Goal: Use online tool/utility

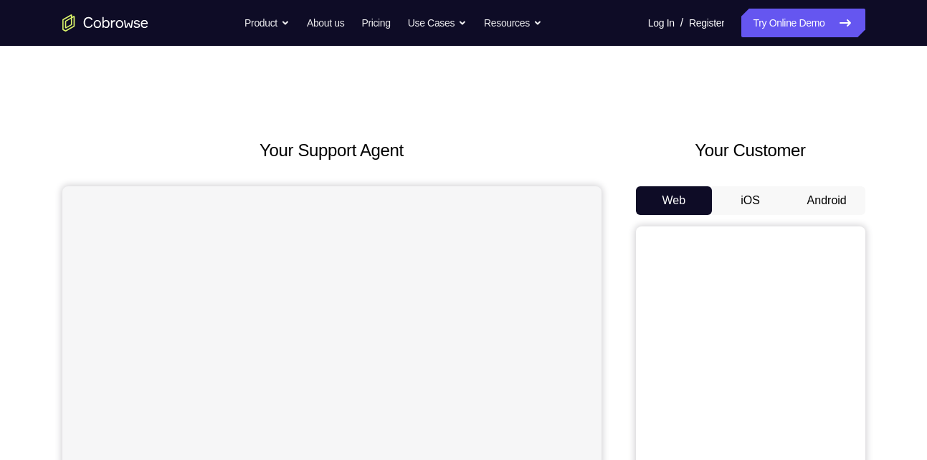
click at [828, 204] on button "Android" at bounding box center [827, 200] width 77 height 29
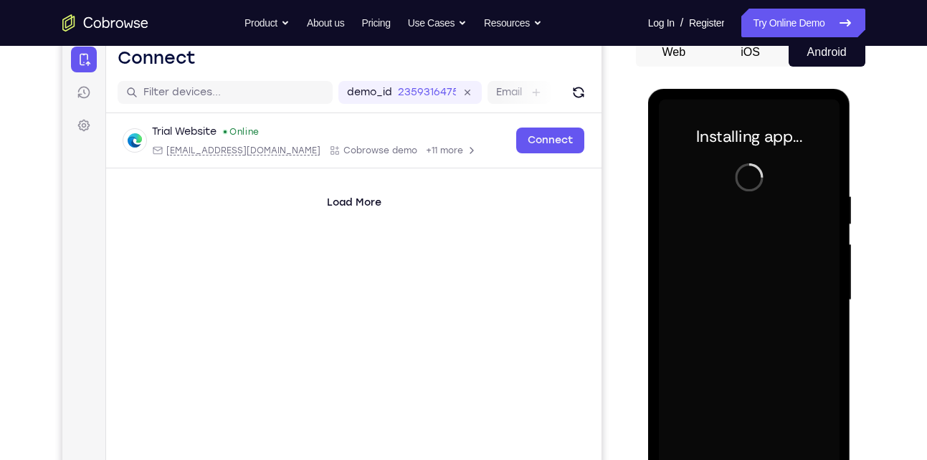
scroll to position [152, 0]
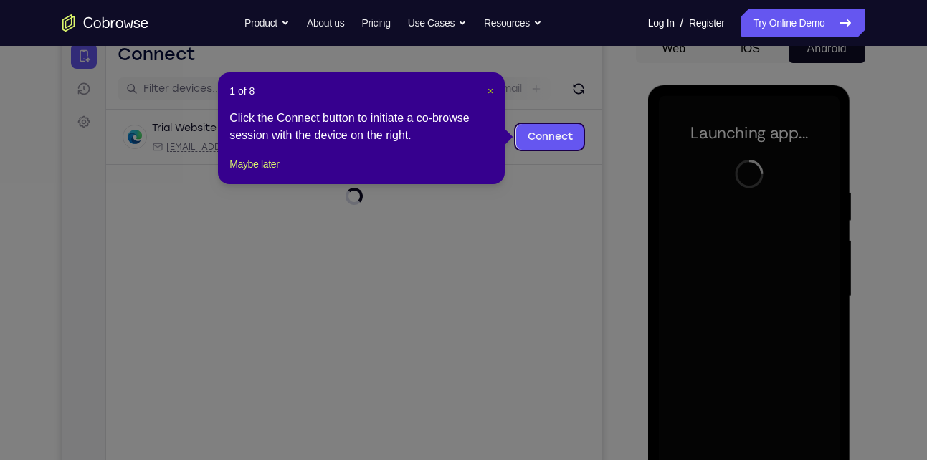
click at [491, 93] on span "×" at bounding box center [491, 90] width 6 height 11
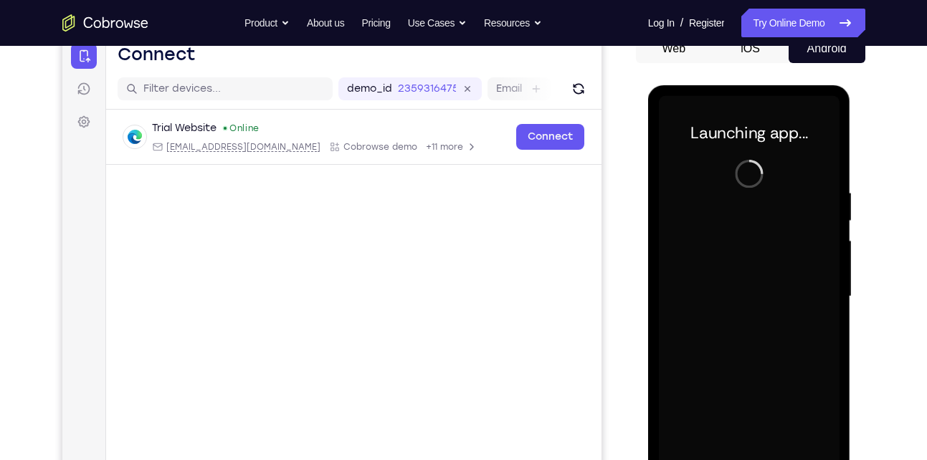
scroll to position [179, 0]
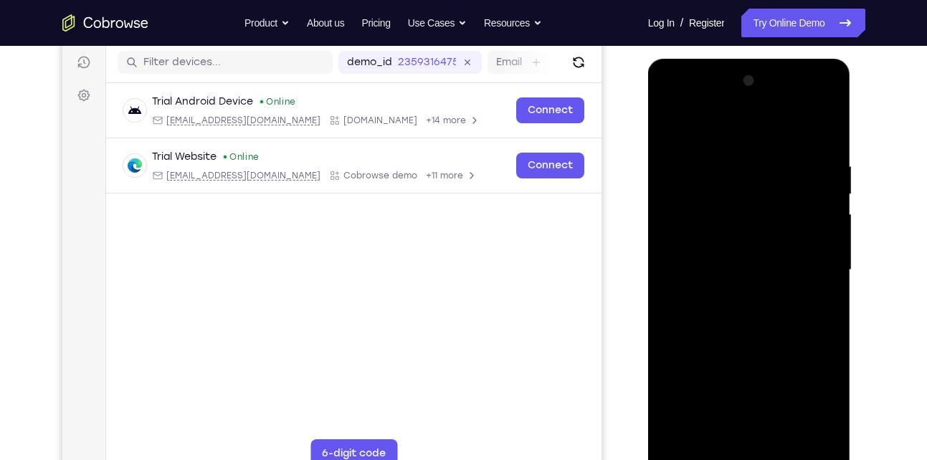
click at [746, 460] on div at bounding box center [749, 271] width 181 height 402
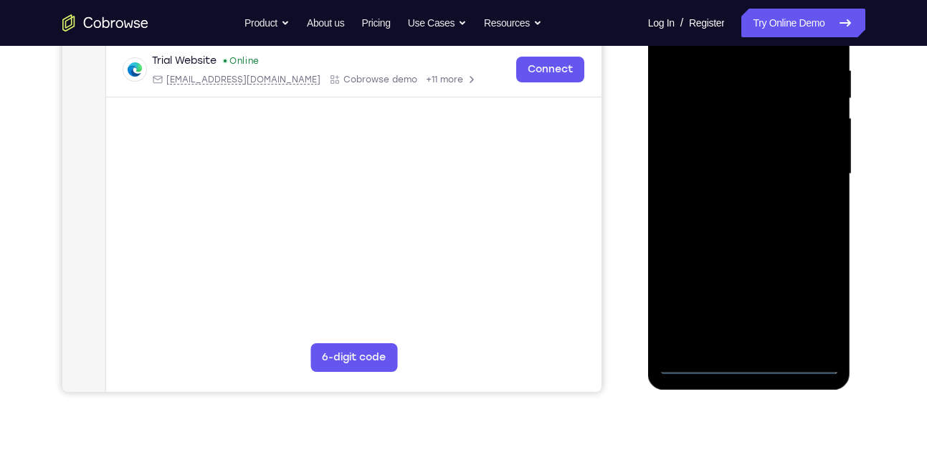
scroll to position [276, 0]
click at [824, 290] on div at bounding box center [749, 173] width 181 height 402
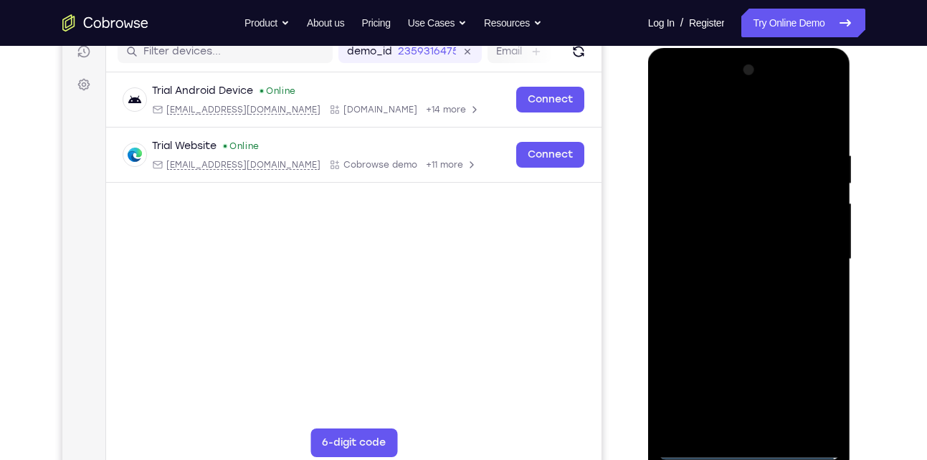
scroll to position [187, 0]
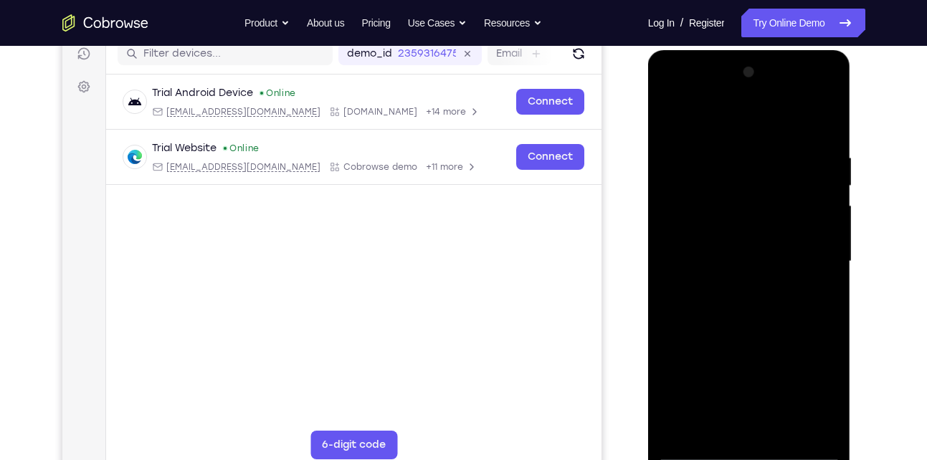
click at [749, 135] on div at bounding box center [749, 262] width 181 height 402
click at [807, 245] on div at bounding box center [749, 262] width 181 height 402
click at [734, 289] on div at bounding box center [749, 262] width 181 height 402
click at [721, 241] on div at bounding box center [749, 262] width 181 height 402
click at [722, 237] on div at bounding box center [749, 262] width 181 height 402
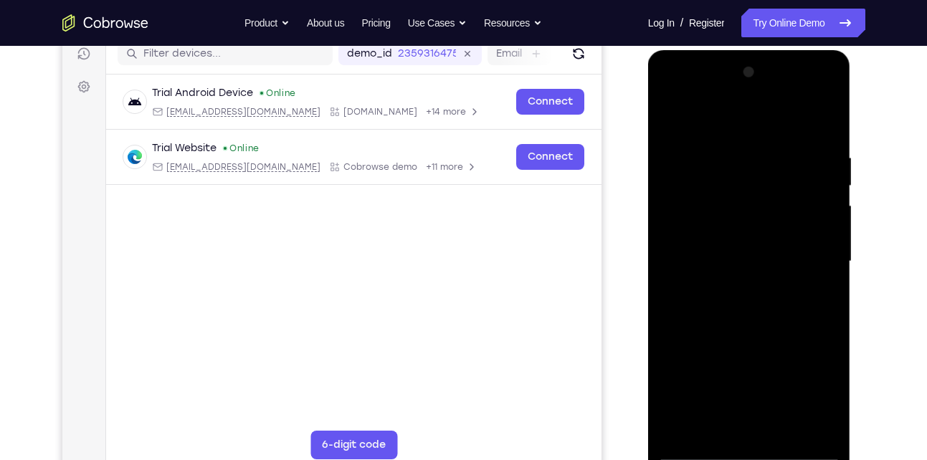
click at [747, 259] on div at bounding box center [749, 262] width 181 height 402
click at [688, 300] on div at bounding box center [749, 262] width 181 height 402
click at [747, 324] on div at bounding box center [749, 262] width 181 height 402
click at [787, 122] on div at bounding box center [749, 262] width 181 height 402
click at [770, 142] on div at bounding box center [749, 262] width 181 height 402
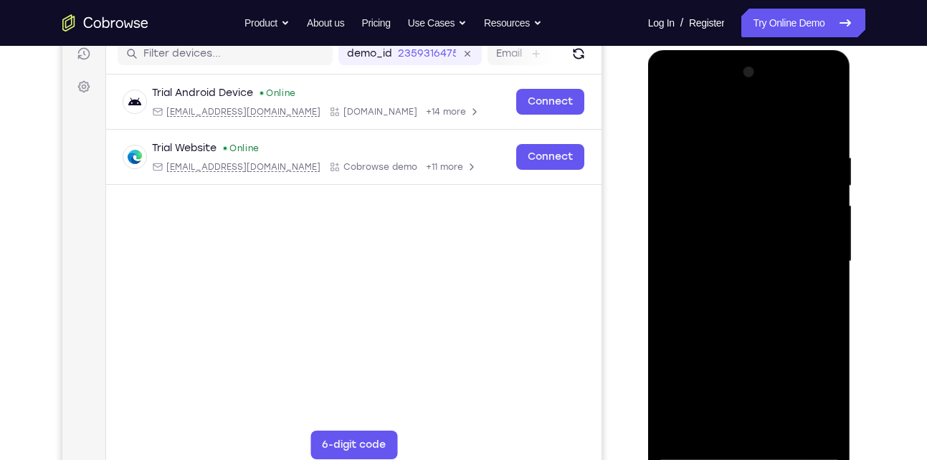
drag, startPoint x: 771, startPoint y: 285, endPoint x: 786, endPoint y: 224, distance: 63.5
click at [786, 224] on div at bounding box center [749, 262] width 181 height 402
click at [825, 263] on div at bounding box center [749, 262] width 181 height 402
click at [781, 263] on div at bounding box center [749, 262] width 181 height 402
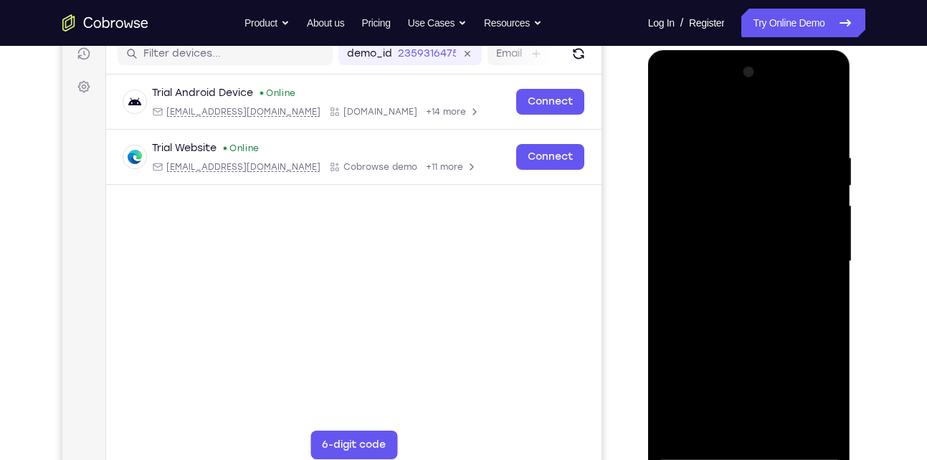
click at [781, 263] on div at bounding box center [749, 262] width 181 height 402
drag, startPoint x: 760, startPoint y: 316, endPoint x: 691, endPoint y: 497, distance: 193.6
click at [691, 460] on html "Online web based iOS Simulators and Android Emulators. Run iPhone, iPad, Mobile…" at bounding box center [750, 265] width 204 height 430
click at [725, 156] on div at bounding box center [749, 262] width 181 height 402
click at [829, 123] on div at bounding box center [749, 262] width 181 height 402
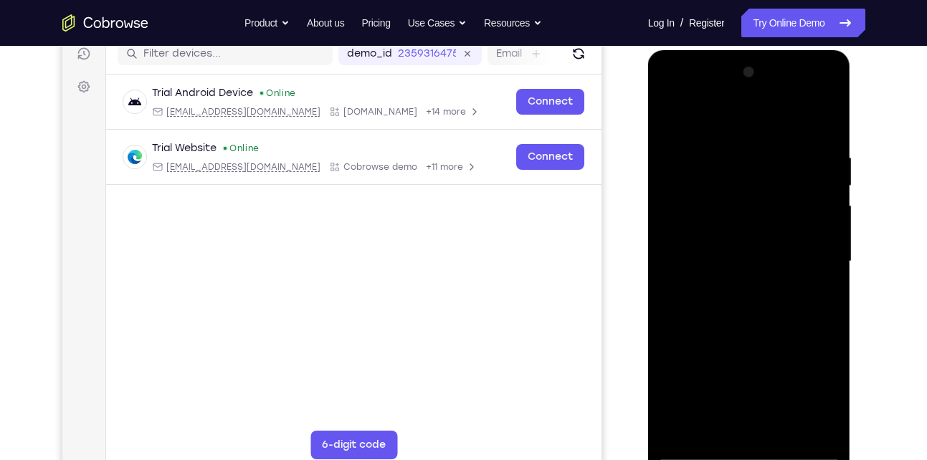
click at [829, 113] on div at bounding box center [749, 262] width 181 height 402
click at [728, 195] on div at bounding box center [749, 262] width 181 height 402
drag, startPoint x: 764, startPoint y: 308, endPoint x: 767, endPoint y: 212, distance: 96.9
click at [767, 212] on div at bounding box center [749, 262] width 181 height 402
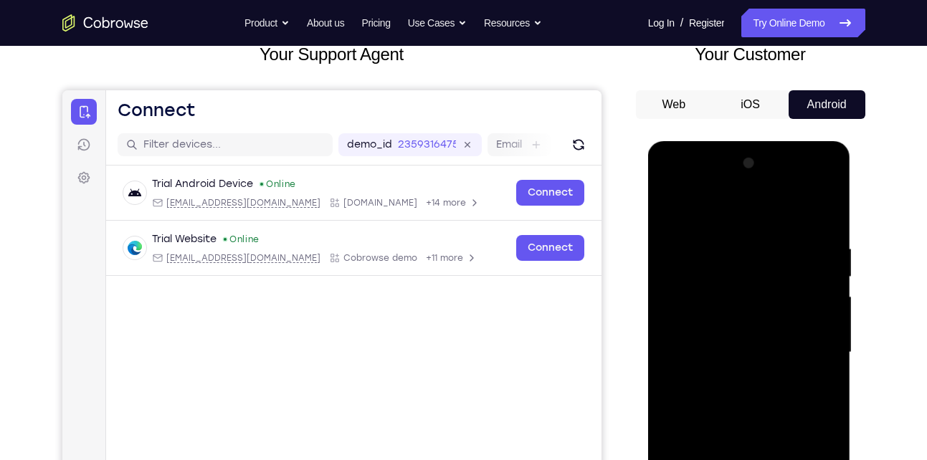
drag, startPoint x: 802, startPoint y: 238, endPoint x: 818, endPoint y: 373, distance: 135.7
click at [818, 373] on div at bounding box center [749, 353] width 181 height 402
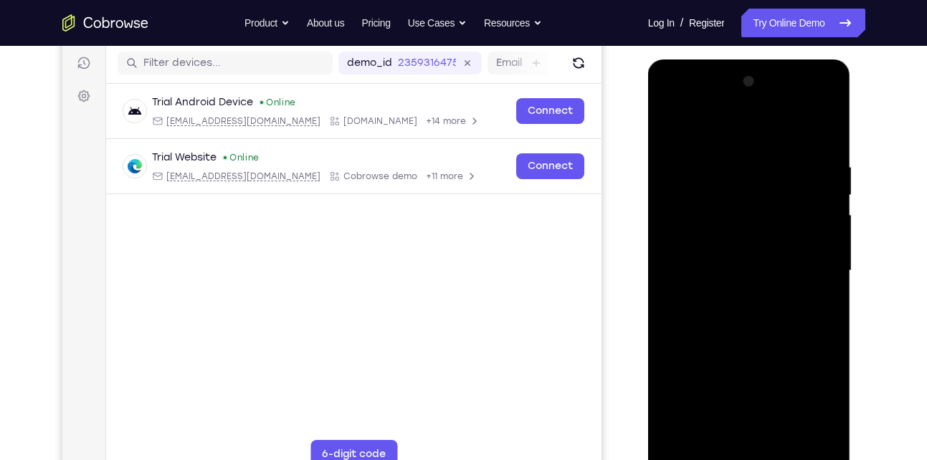
scroll to position [177, 0]
click at [671, 123] on div at bounding box center [749, 272] width 181 height 402
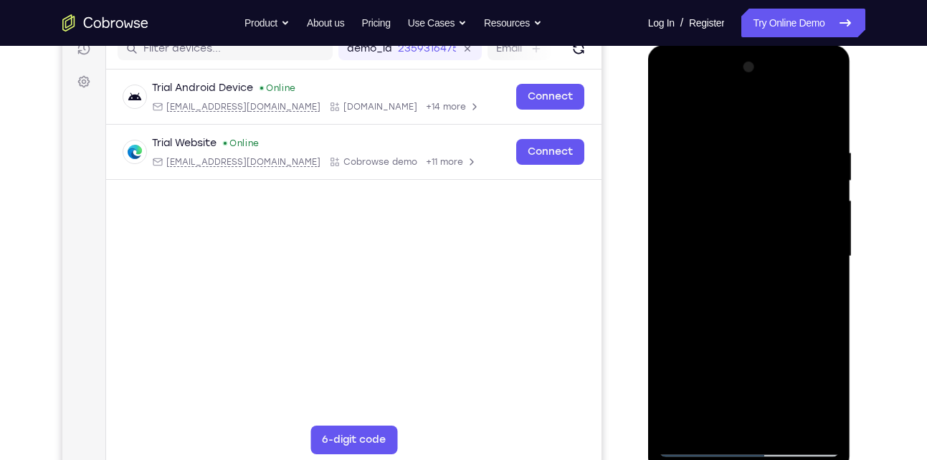
scroll to position [193, 0]
click at [734, 138] on div at bounding box center [749, 256] width 181 height 402
click at [735, 123] on div at bounding box center [749, 256] width 181 height 402
click at [737, 138] on div at bounding box center [749, 256] width 181 height 402
click at [672, 100] on div at bounding box center [749, 256] width 181 height 402
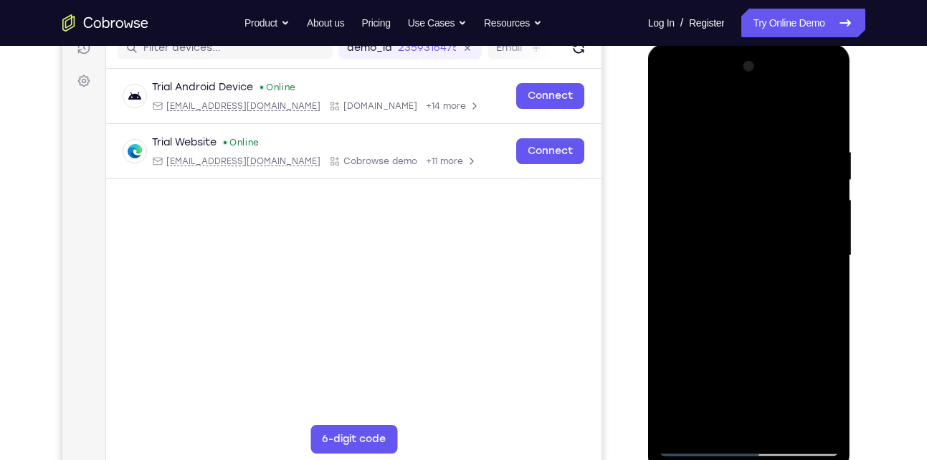
click at [672, 100] on div at bounding box center [749, 256] width 181 height 402
click at [684, 209] on div at bounding box center [749, 256] width 181 height 402
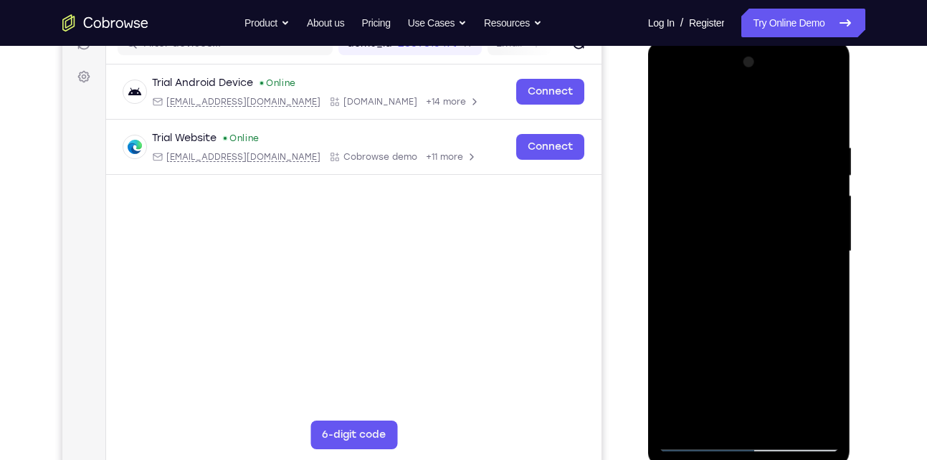
drag, startPoint x: 750, startPoint y: 233, endPoint x: 767, endPoint y: 156, distance: 78.5
click at [767, 156] on div at bounding box center [749, 252] width 181 height 402
drag, startPoint x: 734, startPoint y: 227, endPoint x: 762, endPoint y: 158, distance: 75.0
click at [762, 158] on div at bounding box center [749, 252] width 181 height 402
click at [730, 223] on div at bounding box center [749, 252] width 181 height 402
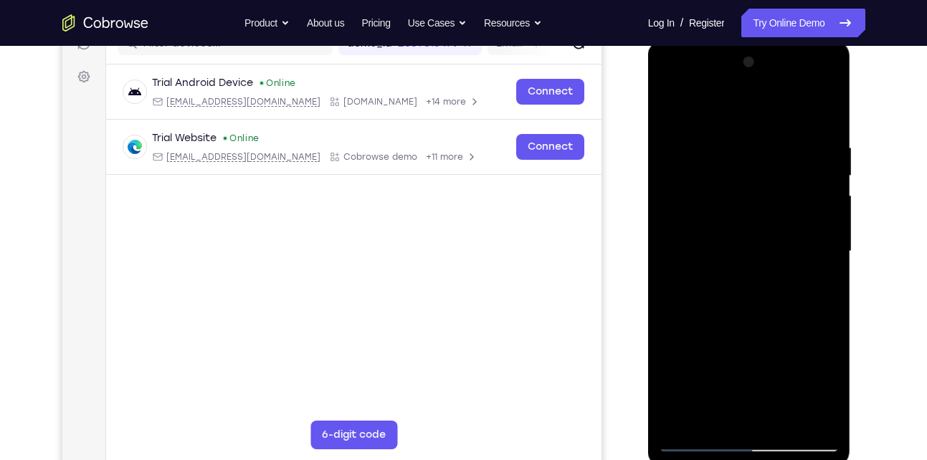
click at [730, 223] on div at bounding box center [749, 252] width 181 height 402
drag, startPoint x: 756, startPoint y: 257, endPoint x: 759, endPoint y: 87, distance: 170.0
click at [759, 87] on div at bounding box center [749, 252] width 181 height 402
drag, startPoint x: 748, startPoint y: 308, endPoint x: 786, endPoint y: 128, distance: 184.0
click at [786, 128] on div at bounding box center [749, 252] width 181 height 402
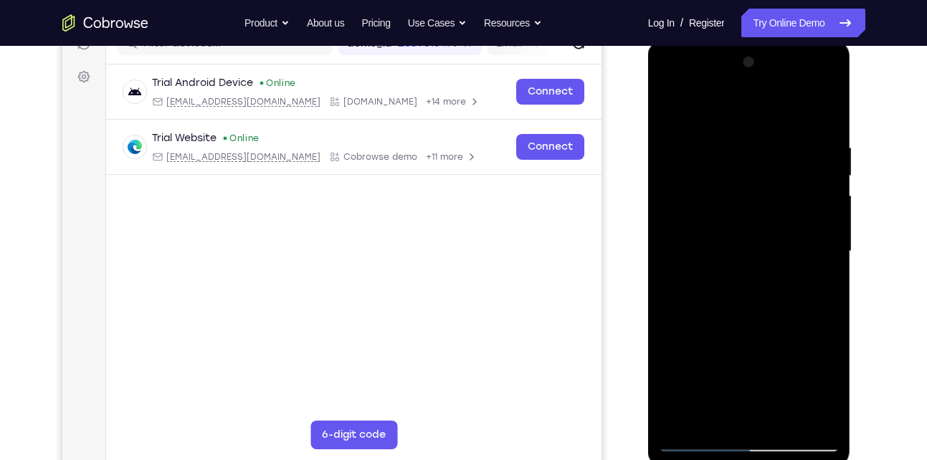
drag, startPoint x: 747, startPoint y: 284, endPoint x: 797, endPoint y: 149, distance: 143.9
click at [797, 149] on div at bounding box center [749, 252] width 181 height 402
drag, startPoint x: 783, startPoint y: 275, endPoint x: 791, endPoint y: 255, distance: 21.6
click at [791, 255] on div at bounding box center [749, 252] width 181 height 402
drag, startPoint x: 780, startPoint y: 278, endPoint x: 797, endPoint y: 255, distance: 28.1
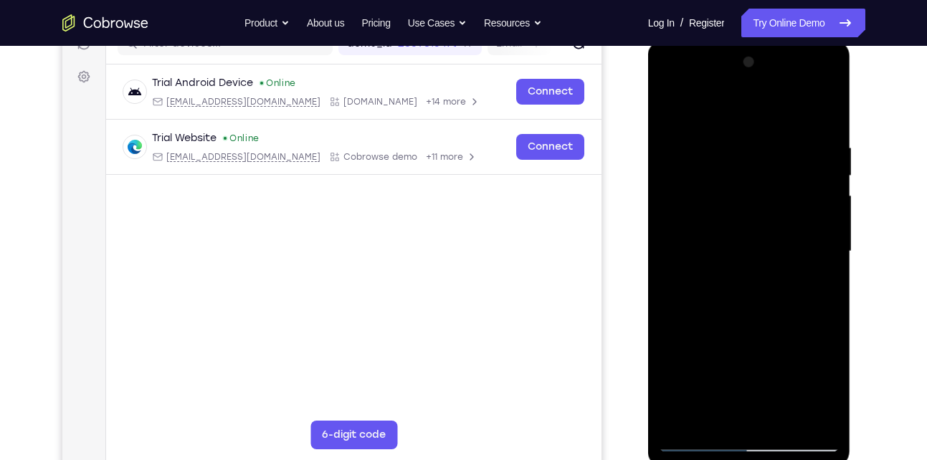
click at [797, 255] on div at bounding box center [749, 252] width 181 height 402
click at [827, 220] on div at bounding box center [749, 252] width 181 height 402
drag, startPoint x: 796, startPoint y: 205, endPoint x: 802, endPoint y: 232, distance: 27.3
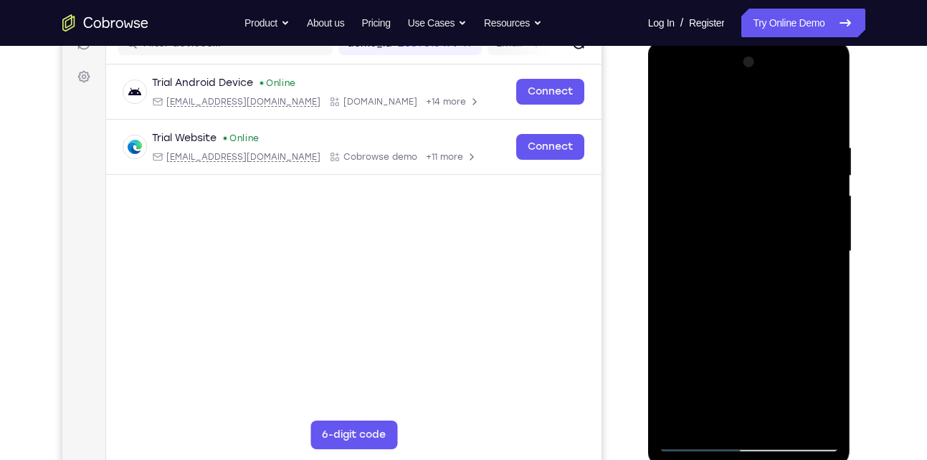
click at [802, 232] on div at bounding box center [749, 252] width 181 height 402
click at [669, 246] on div at bounding box center [749, 252] width 181 height 402
drag, startPoint x: 732, startPoint y: 288, endPoint x: 738, endPoint y: 141, distance: 147.8
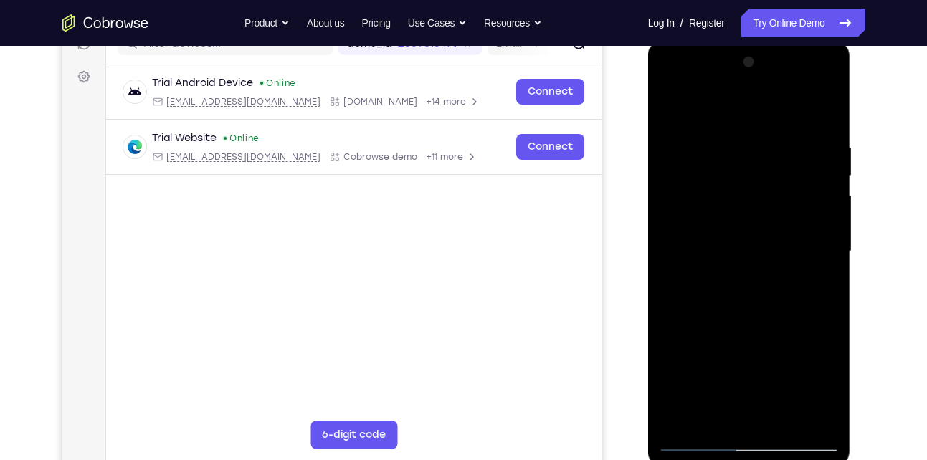
click at [738, 141] on div at bounding box center [749, 252] width 181 height 402
drag, startPoint x: 759, startPoint y: 284, endPoint x: 764, endPoint y: 156, distance: 127.7
click at [764, 156] on div at bounding box center [749, 252] width 181 height 402
drag, startPoint x: 765, startPoint y: 261, endPoint x: 780, endPoint y: 179, distance: 83.8
click at [780, 179] on div at bounding box center [749, 252] width 181 height 402
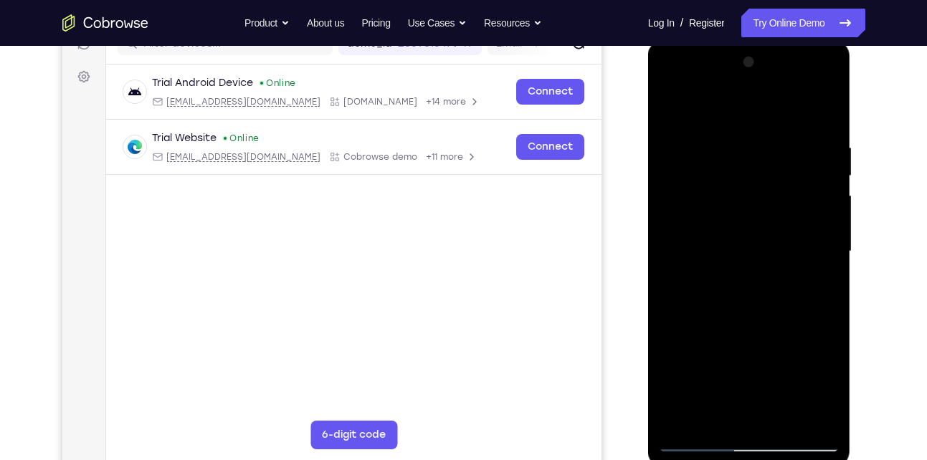
click at [780, 179] on div at bounding box center [749, 252] width 181 height 402
drag, startPoint x: 735, startPoint y: 336, endPoint x: 760, endPoint y: 153, distance: 185.3
click at [760, 153] on div at bounding box center [749, 252] width 181 height 402
drag, startPoint x: 780, startPoint y: 275, endPoint x: 784, endPoint y: 118, distance: 157.1
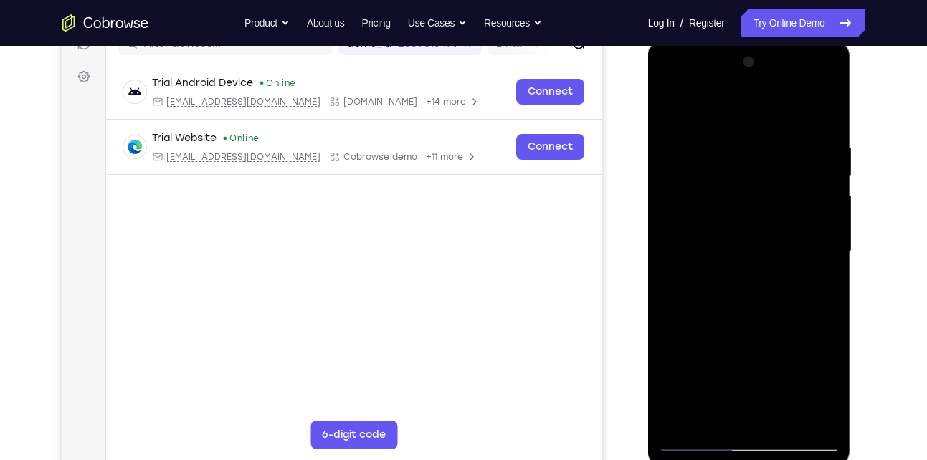
click at [784, 118] on div at bounding box center [749, 252] width 181 height 402
click at [808, 217] on div at bounding box center [749, 252] width 181 height 402
click at [832, 181] on div at bounding box center [749, 252] width 181 height 402
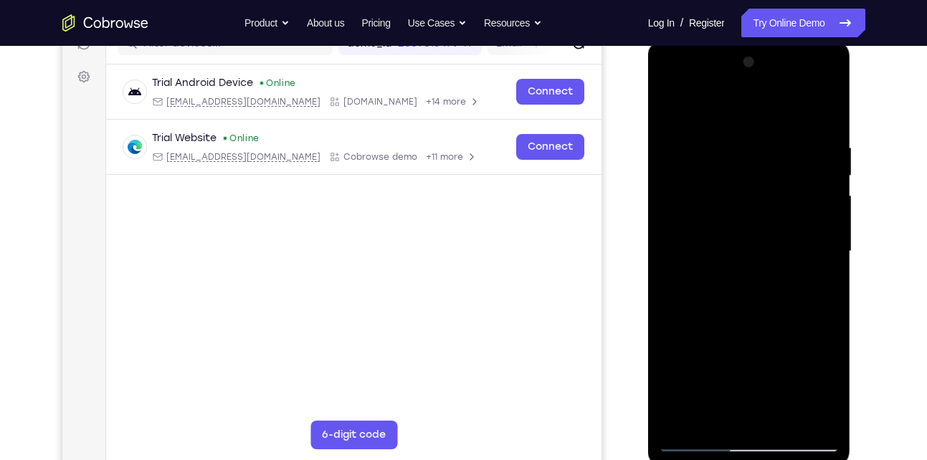
click at [746, 214] on div at bounding box center [749, 252] width 181 height 402
drag, startPoint x: 746, startPoint y: 214, endPoint x: 737, endPoint y: 114, distance: 100.1
click at [737, 114] on div at bounding box center [749, 252] width 181 height 402
drag, startPoint x: 752, startPoint y: 339, endPoint x: 789, endPoint y: 105, distance: 237.3
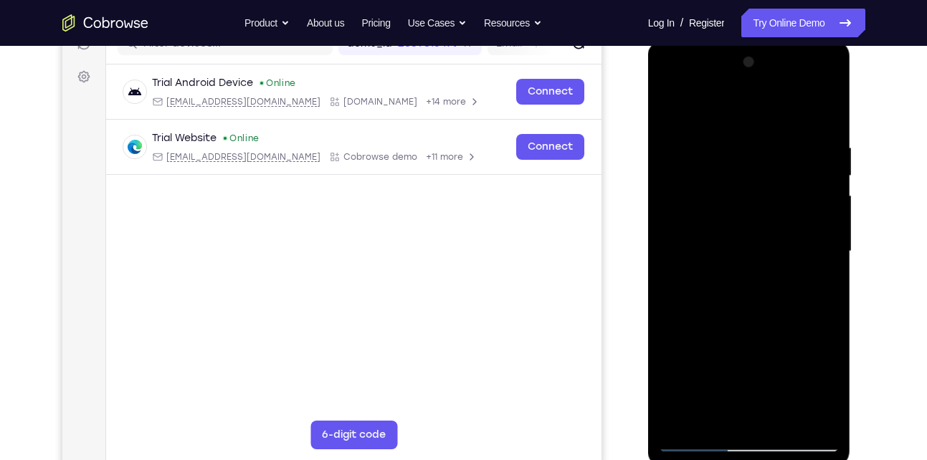
click at [789, 105] on div at bounding box center [749, 252] width 181 height 402
drag, startPoint x: 761, startPoint y: 321, endPoint x: 777, endPoint y: 215, distance: 106.6
click at [777, 215] on div at bounding box center [749, 252] width 181 height 402
click at [820, 224] on div at bounding box center [749, 252] width 181 height 402
click at [823, 227] on div at bounding box center [749, 252] width 181 height 402
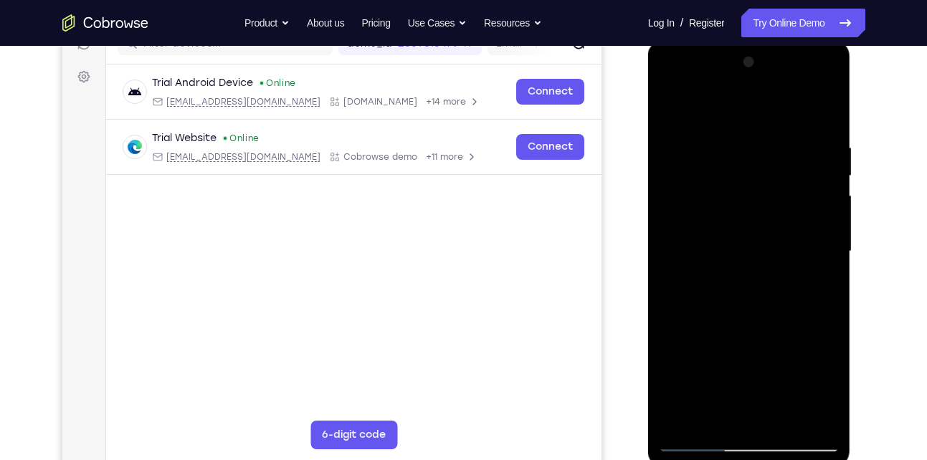
click at [823, 227] on div at bounding box center [749, 252] width 181 height 402
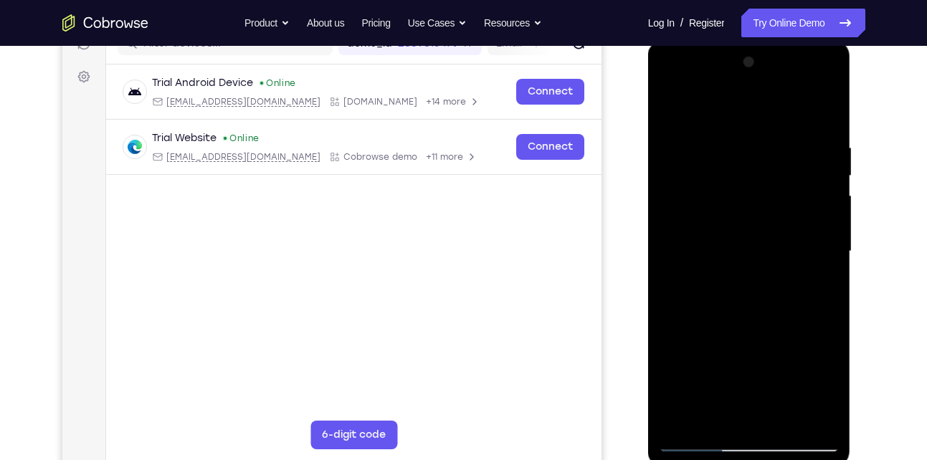
click at [823, 227] on div at bounding box center [749, 252] width 181 height 402
drag, startPoint x: 770, startPoint y: 191, endPoint x: 775, endPoint y: 415, distance: 223.8
click at [775, 415] on div at bounding box center [749, 252] width 181 height 402
drag, startPoint x: 746, startPoint y: 225, endPoint x: 722, endPoint y: 448, distance: 223.6
click at [722, 448] on div at bounding box center [749, 252] width 181 height 402
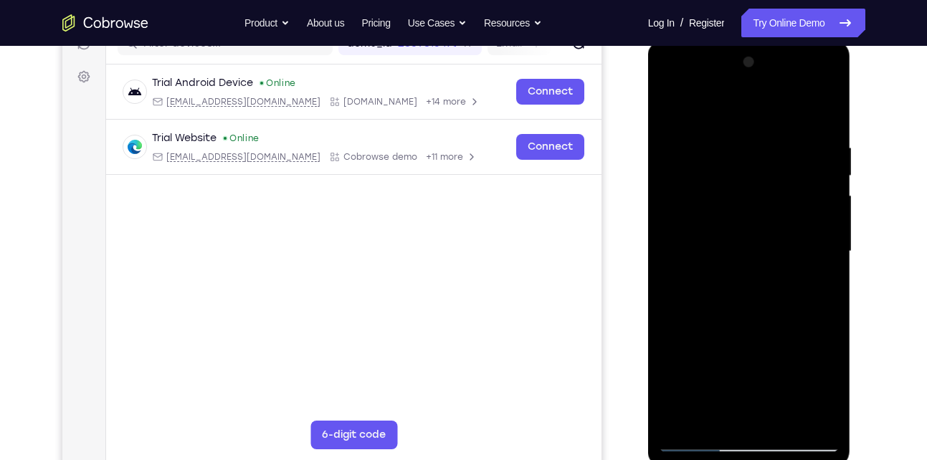
drag, startPoint x: 745, startPoint y: 250, endPoint x: 732, endPoint y: 390, distance: 141.2
click at [732, 390] on div at bounding box center [749, 252] width 181 height 402
click at [671, 140] on div at bounding box center [749, 252] width 181 height 402
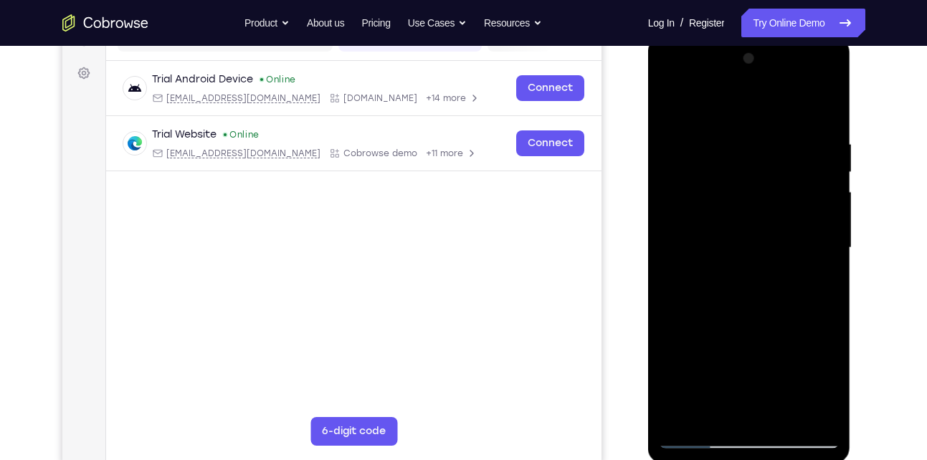
scroll to position [199, 0]
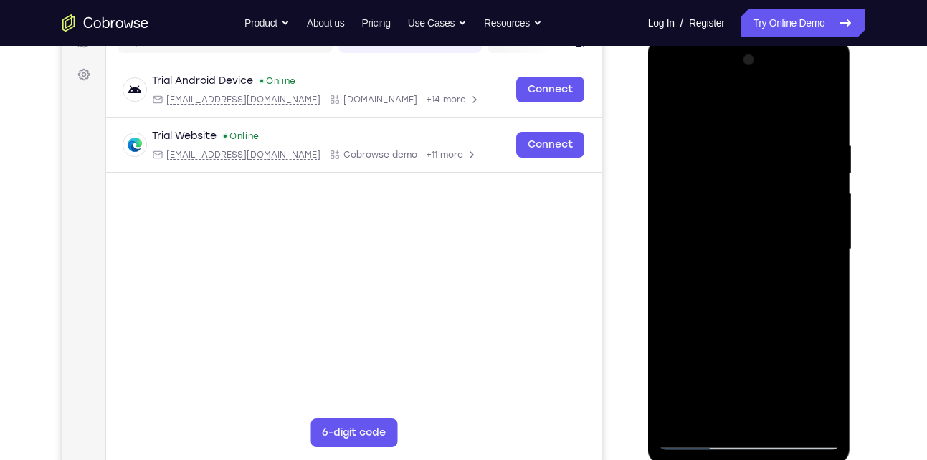
drag, startPoint x: 754, startPoint y: 293, endPoint x: 797, endPoint y: 47, distance: 249.0
click at [797, 49] on div at bounding box center [749, 250] width 181 height 402
drag, startPoint x: 714, startPoint y: 392, endPoint x: 762, endPoint y: 179, distance: 218.3
click at [762, 179] on div at bounding box center [749, 250] width 181 height 402
drag, startPoint x: 727, startPoint y: 373, endPoint x: 787, endPoint y: 69, distance: 309.8
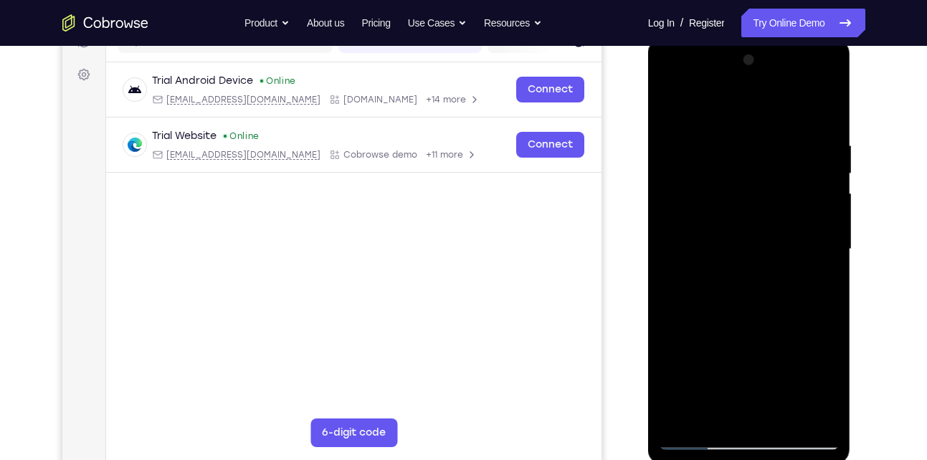
click at [787, 69] on div at bounding box center [749, 250] width 181 height 402
drag, startPoint x: 746, startPoint y: 308, endPoint x: 787, endPoint y: 53, distance: 258.0
click at [787, 53] on div at bounding box center [749, 250] width 181 height 402
drag, startPoint x: 749, startPoint y: 313, endPoint x: 779, endPoint y: 108, distance: 207.9
click at [779, 108] on div at bounding box center [749, 250] width 181 height 402
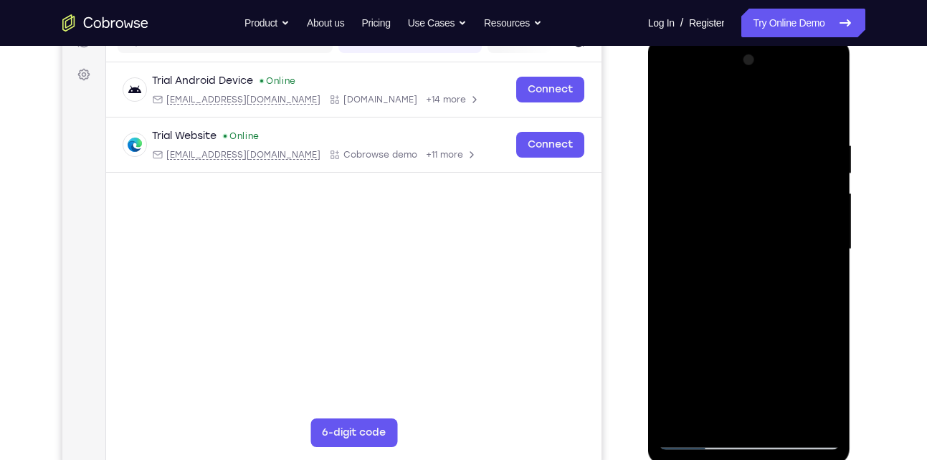
drag, startPoint x: 749, startPoint y: 308, endPoint x: 780, endPoint y: 136, distance: 174.9
click at [780, 136] on div at bounding box center [749, 250] width 181 height 402
drag, startPoint x: 777, startPoint y: 277, endPoint x: 781, endPoint y: 189, distance: 88.3
click at [781, 189] on div at bounding box center [749, 250] width 181 height 402
drag, startPoint x: 760, startPoint y: 303, endPoint x: 780, endPoint y: 138, distance: 166.9
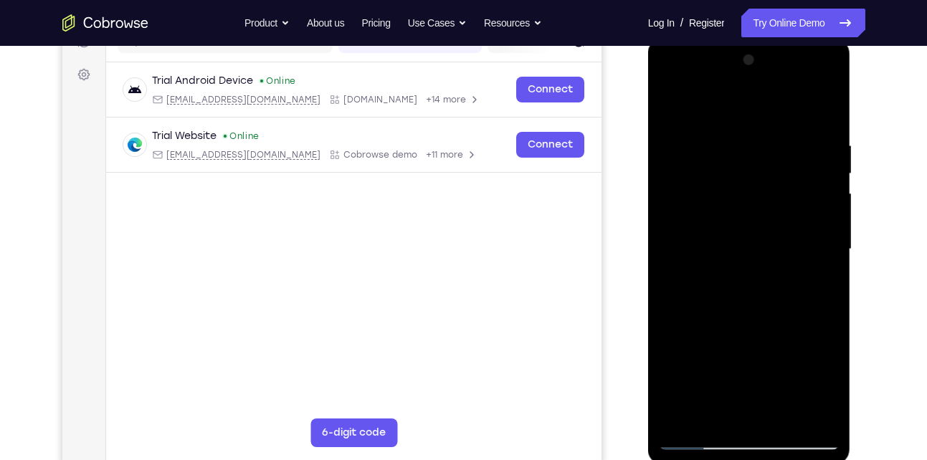
click at [780, 138] on div at bounding box center [749, 250] width 181 height 402
drag, startPoint x: 771, startPoint y: 270, endPoint x: 790, endPoint y: 150, distance: 122.0
click at [790, 150] on div at bounding box center [749, 250] width 181 height 402
click at [828, 209] on div at bounding box center [749, 250] width 181 height 402
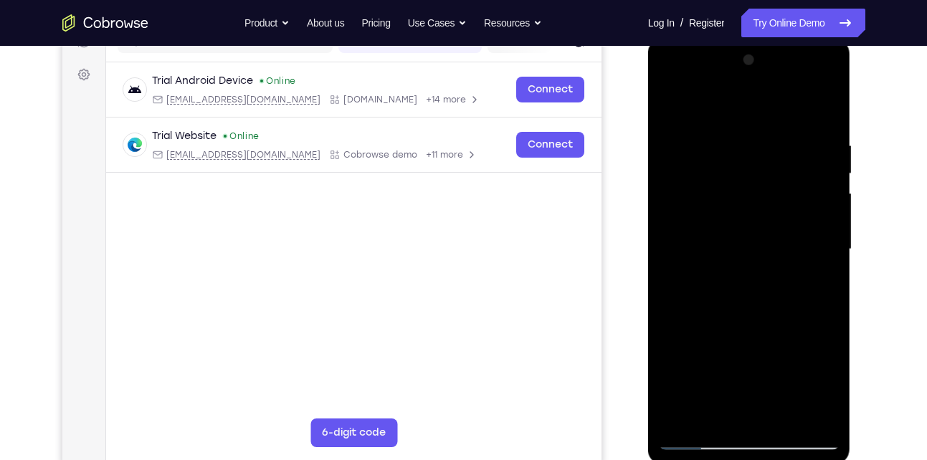
click at [828, 209] on div at bounding box center [749, 250] width 181 height 402
drag, startPoint x: 716, startPoint y: 316, endPoint x: 735, endPoint y: 55, distance: 261.0
click at [735, 55] on div at bounding box center [749, 250] width 181 height 402
drag, startPoint x: 758, startPoint y: 336, endPoint x: 782, endPoint y: 242, distance: 96.2
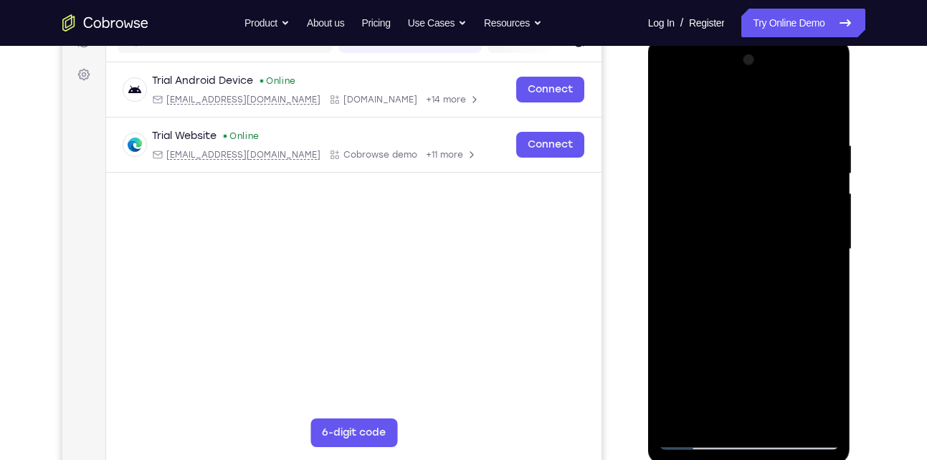
click at [782, 242] on div at bounding box center [749, 250] width 181 height 402
click at [833, 232] on div at bounding box center [749, 250] width 181 height 402
click at [831, 227] on div at bounding box center [749, 250] width 181 height 402
drag, startPoint x: 789, startPoint y: 280, endPoint x: 790, endPoint y: 148, distance: 132.0
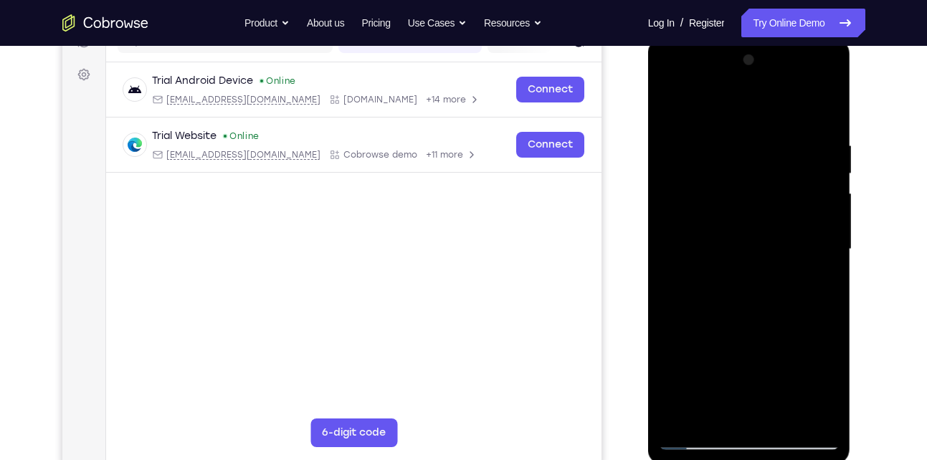
click at [790, 148] on div at bounding box center [749, 250] width 181 height 402
click at [679, 261] on div at bounding box center [749, 250] width 181 height 402
drag, startPoint x: 790, startPoint y: 303, endPoint x: 800, endPoint y: 82, distance: 221.9
click at [800, 82] on div at bounding box center [749, 250] width 181 height 402
drag, startPoint x: 748, startPoint y: 336, endPoint x: 771, endPoint y: 121, distance: 216.4
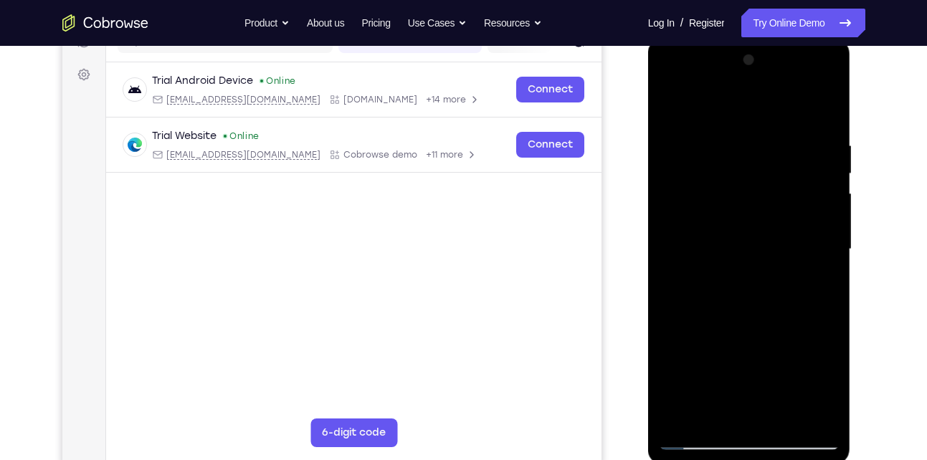
click at [771, 121] on div at bounding box center [749, 250] width 181 height 402
drag, startPoint x: 757, startPoint y: 271, endPoint x: 763, endPoint y: 128, distance: 143.5
click at [763, 128] on div at bounding box center [749, 250] width 181 height 402
drag, startPoint x: 797, startPoint y: 244, endPoint x: 805, endPoint y: 87, distance: 157.3
click at [805, 87] on div at bounding box center [749, 250] width 181 height 402
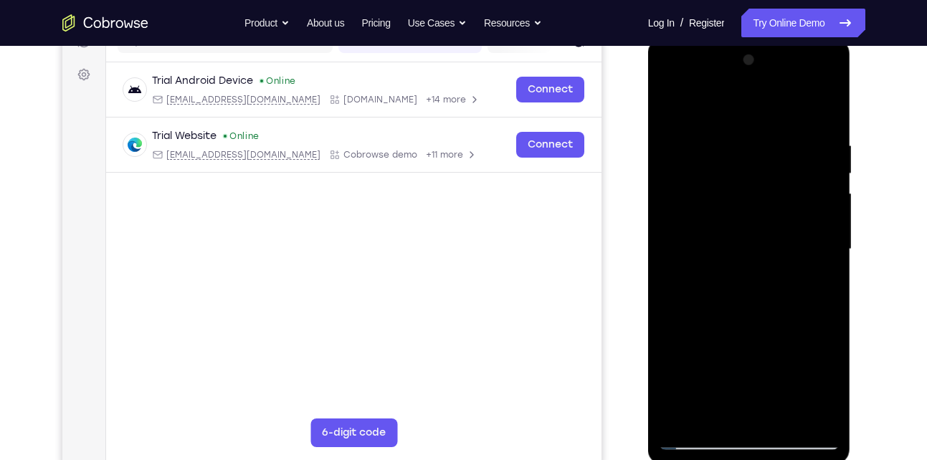
drag, startPoint x: 775, startPoint y: 313, endPoint x: 806, endPoint y: 186, distance: 130.6
click at [806, 186] on div at bounding box center [749, 250] width 181 height 402
drag, startPoint x: 787, startPoint y: 338, endPoint x: 805, endPoint y: 181, distance: 158.1
click at [805, 181] on div at bounding box center [749, 250] width 181 height 402
drag, startPoint x: 740, startPoint y: 356, endPoint x: 780, endPoint y: 137, distance: 223.0
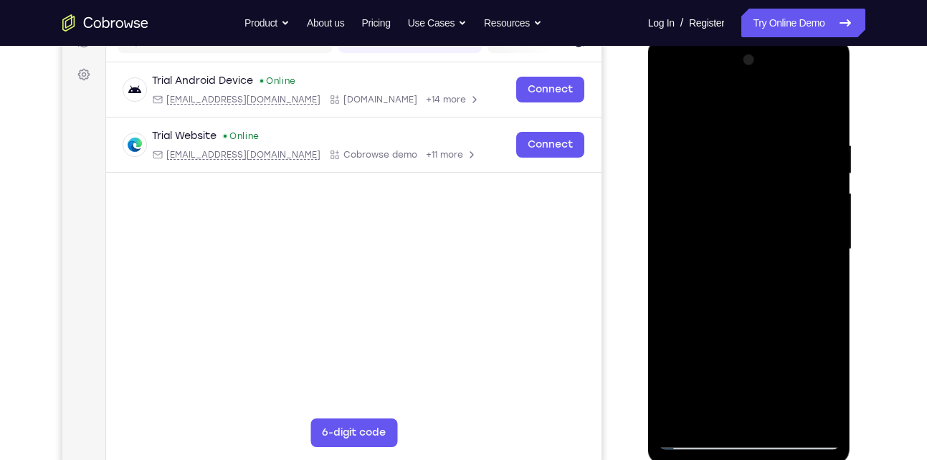
click at [780, 137] on div at bounding box center [749, 250] width 181 height 402
drag, startPoint x: 757, startPoint y: 289, endPoint x: 783, endPoint y: 104, distance: 186.9
click at [783, 104] on div at bounding box center [749, 250] width 181 height 402
drag, startPoint x: 739, startPoint y: 287, endPoint x: 771, endPoint y: 90, distance: 199.0
click at [771, 90] on div at bounding box center [749, 250] width 181 height 402
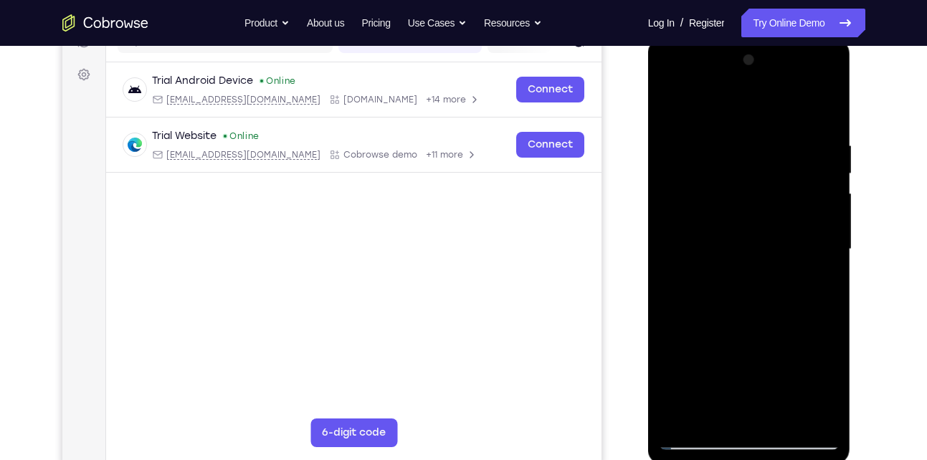
drag, startPoint x: 767, startPoint y: 304, endPoint x: 786, endPoint y: 126, distance: 178.9
click at [786, 126] on div at bounding box center [749, 250] width 181 height 402
click at [826, 262] on div at bounding box center [749, 250] width 181 height 402
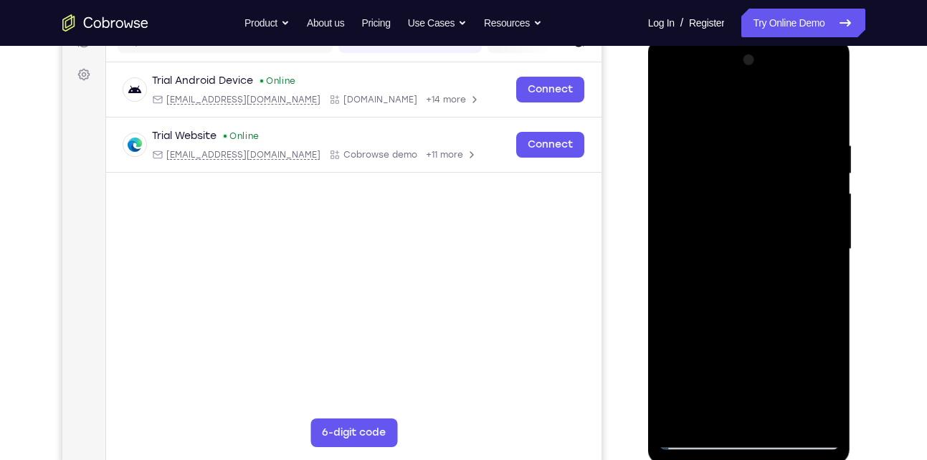
click at [826, 262] on div at bounding box center [749, 250] width 181 height 402
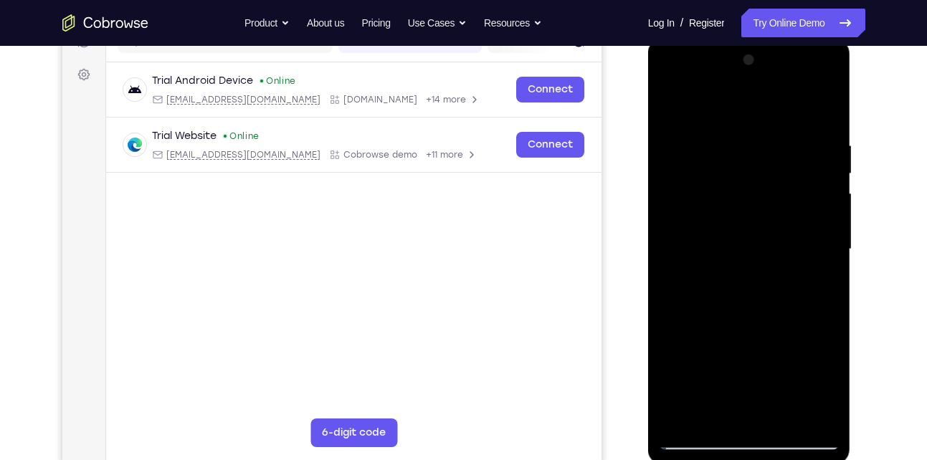
click at [826, 262] on div at bounding box center [749, 250] width 181 height 402
click at [830, 266] on div at bounding box center [749, 250] width 181 height 402
drag, startPoint x: 775, startPoint y: 341, endPoint x: 803, endPoint y: 146, distance: 196.3
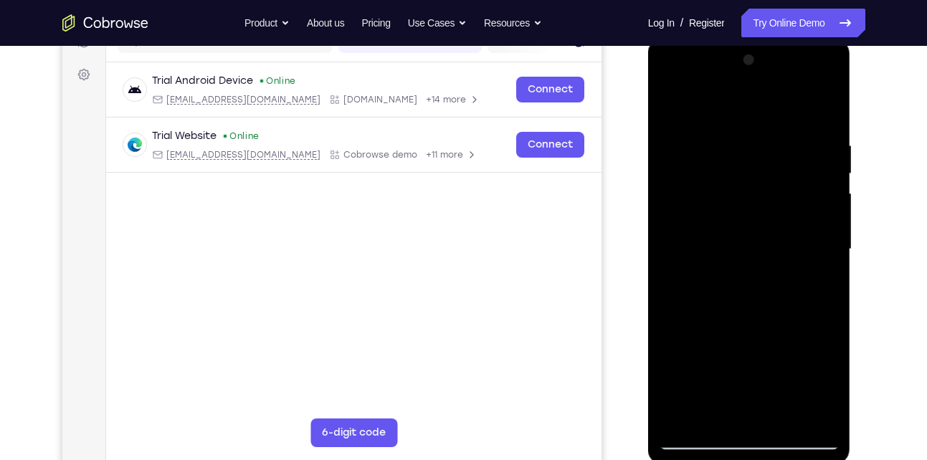
click at [803, 146] on div at bounding box center [749, 250] width 181 height 402
drag, startPoint x: 767, startPoint y: 267, endPoint x: 792, endPoint y: 97, distance: 172.5
click at [792, 97] on div at bounding box center [749, 250] width 181 height 402
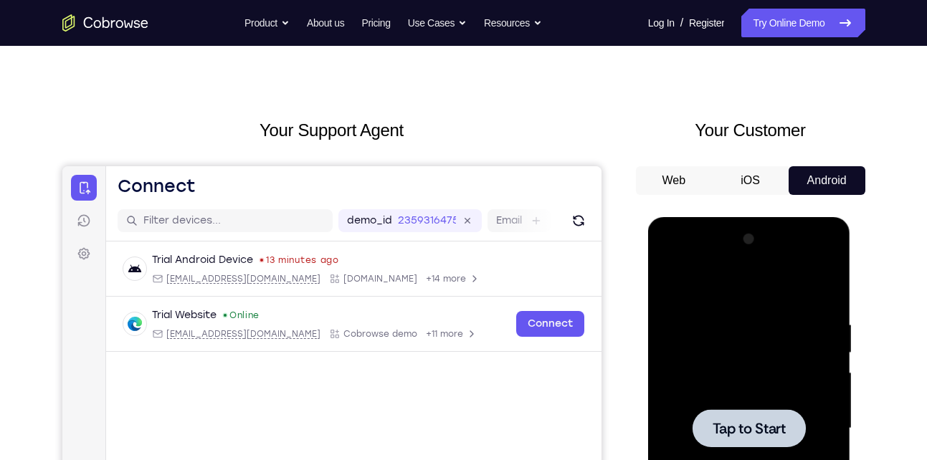
scroll to position [0, 0]
